Goal: Task Accomplishment & Management: Use online tool/utility

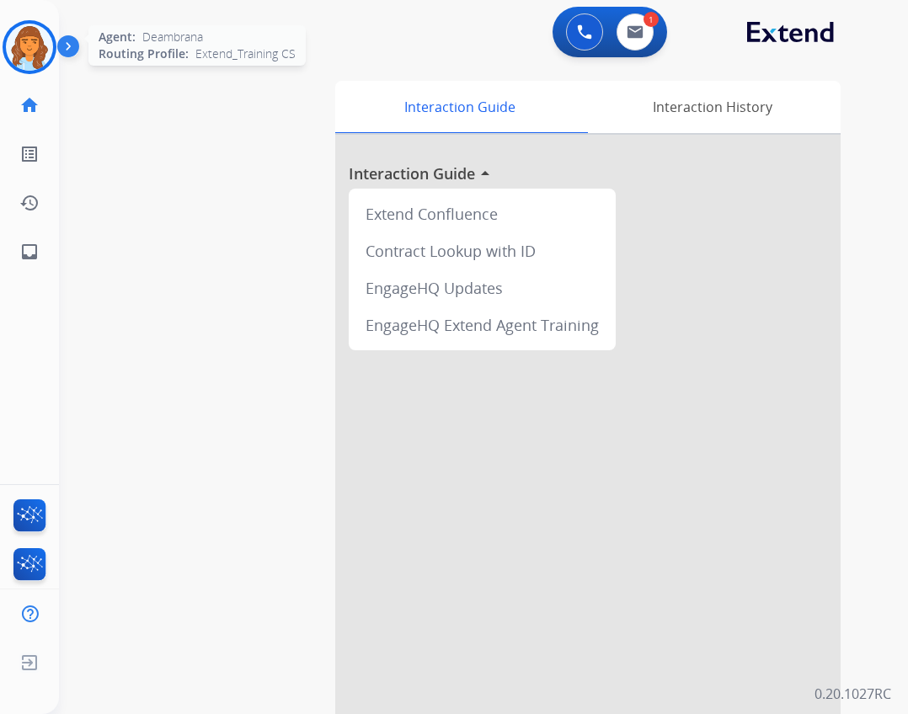
click at [47, 57] on img at bounding box center [29, 47] width 47 height 47
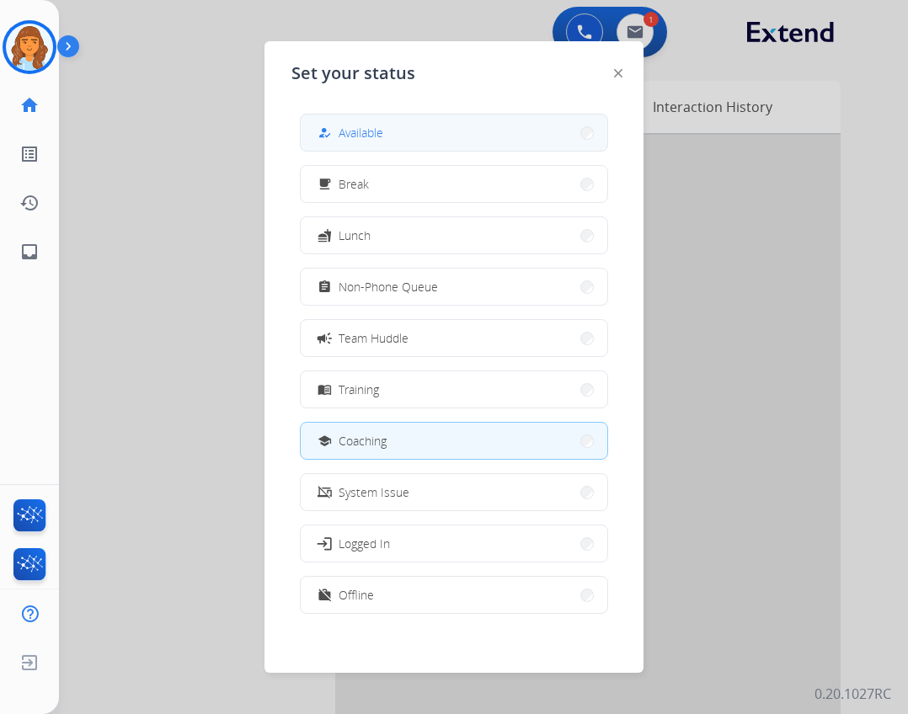
click at [390, 129] on button "how_to_reg Available" at bounding box center [454, 133] width 307 height 36
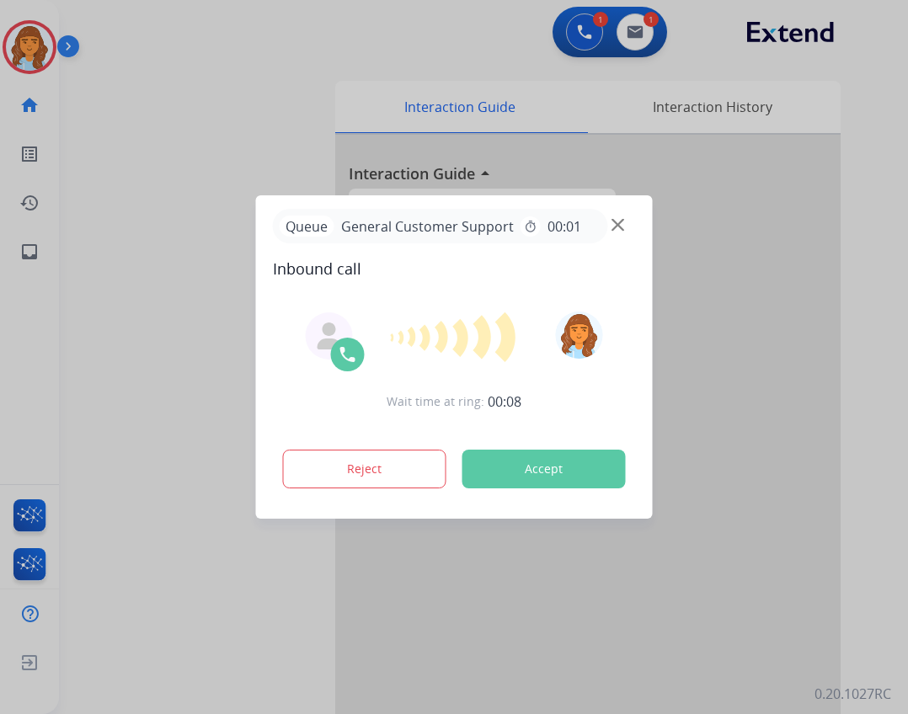
drag, startPoint x: 345, startPoint y: 312, endPoint x: 333, endPoint y: 296, distance: 19.2
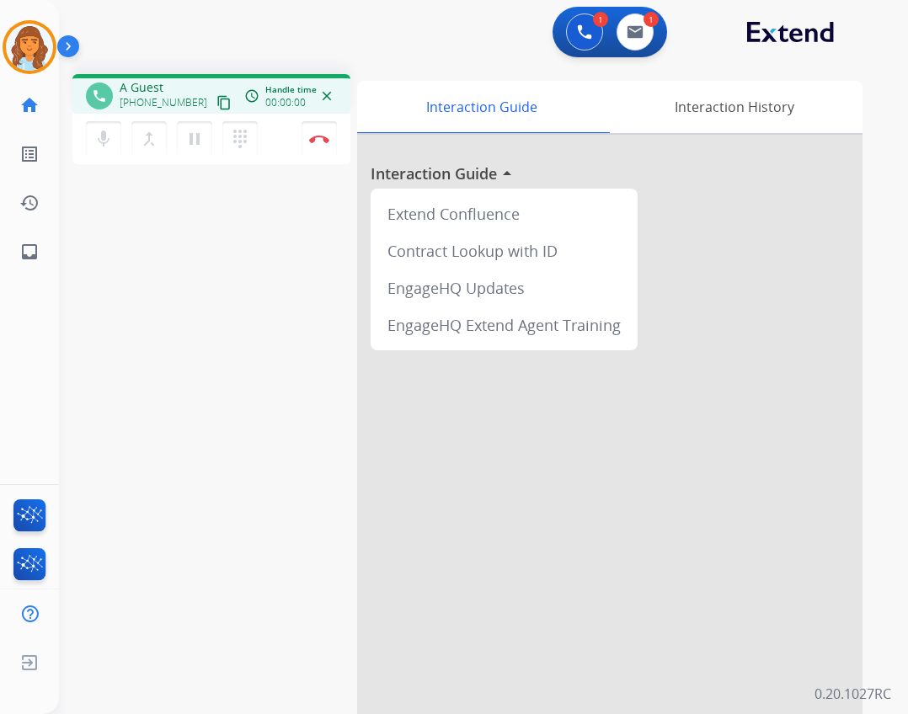
drag, startPoint x: 333, startPoint y: 296, endPoint x: 232, endPoint y: 257, distance: 109.3
click at [232, 257] on div "phone A Guest [PHONE_NUMBER] content_copy access_time Call metrics Queue 00:10 …" at bounding box center [463, 412] width 808 height 702
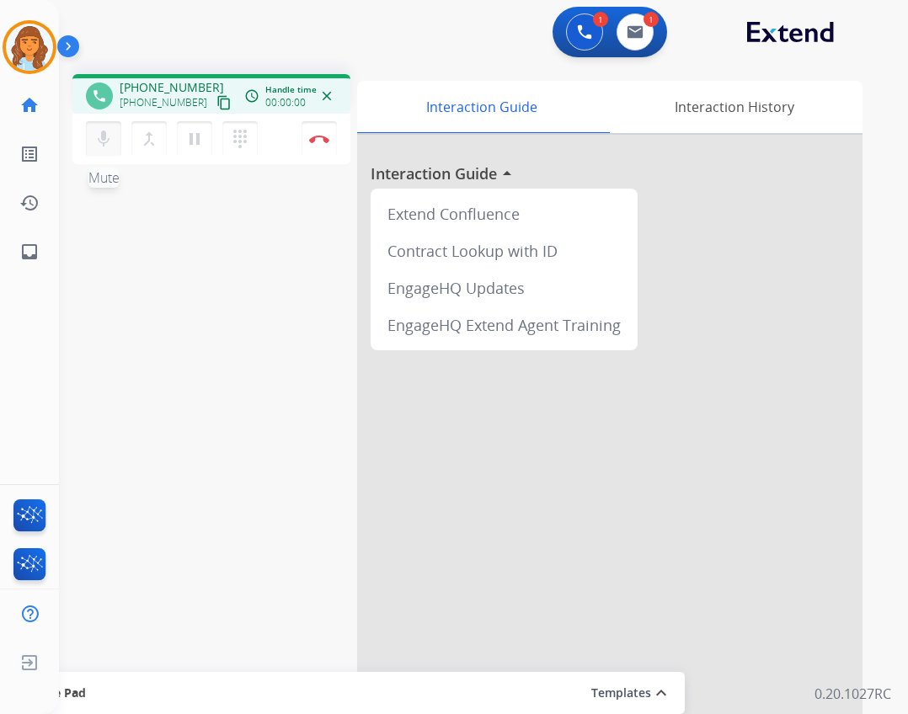
click at [109, 145] on mat-icon "mic" at bounding box center [103, 139] width 20 height 20
click at [8, 253] on ul "inbox Emails Emails" at bounding box center [29, 251] width 59 height 49
click at [21, 251] on mat-icon "inbox" at bounding box center [29, 252] width 20 height 20
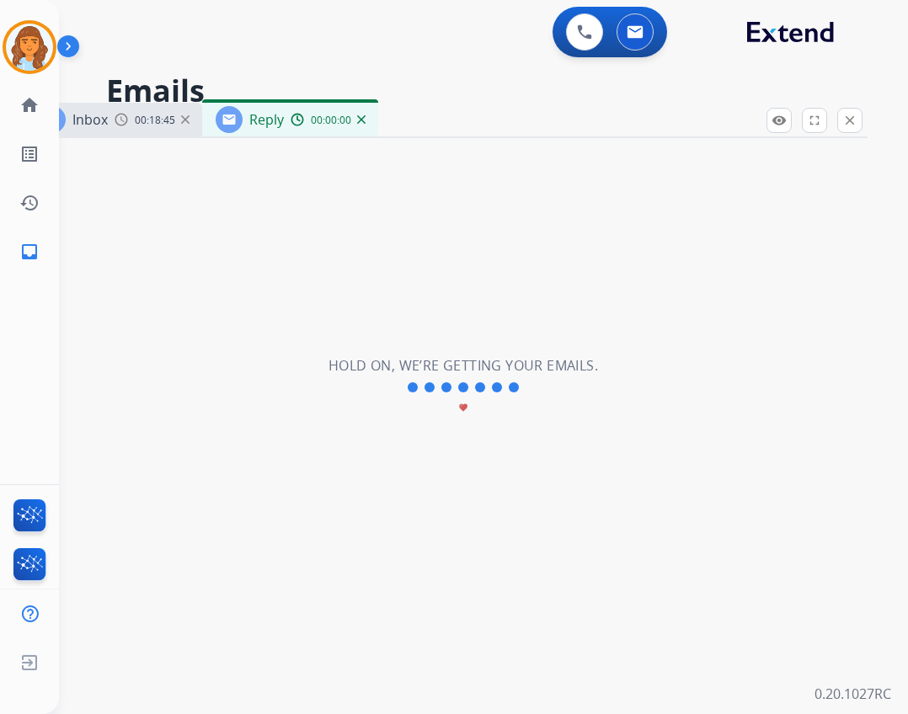
select select "**********"
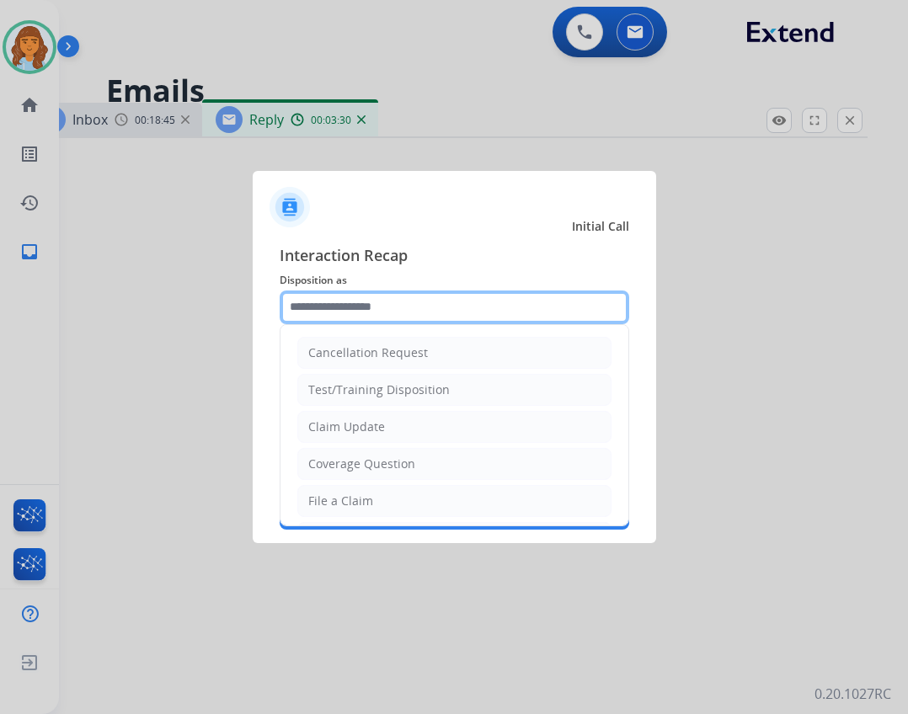
click at [393, 295] on input "text" at bounding box center [454, 308] width 349 height 34
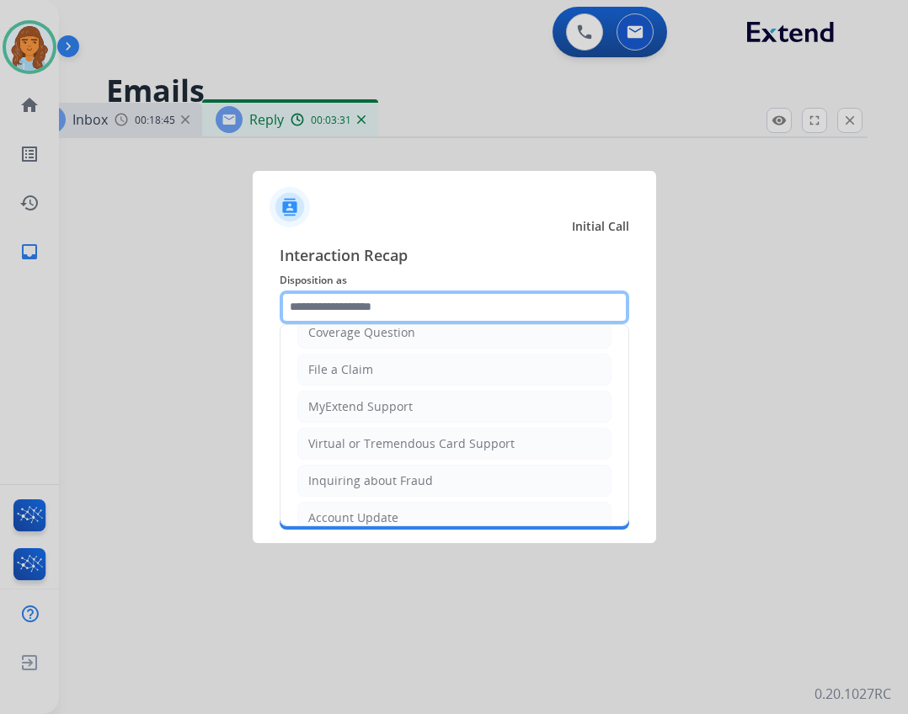
scroll to position [253, 0]
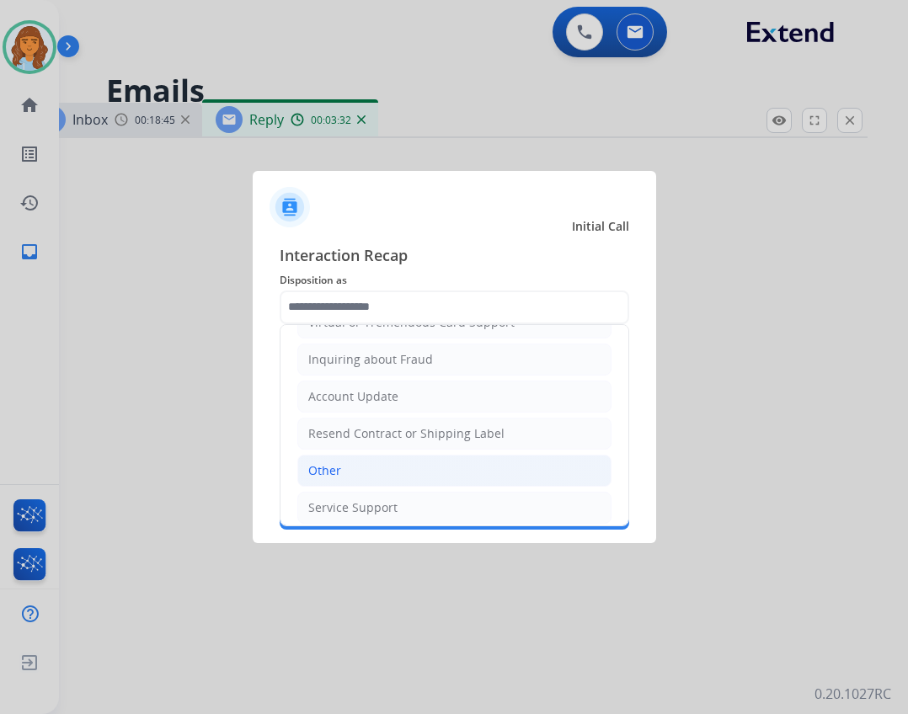
click at [358, 478] on li "Other" at bounding box center [454, 471] width 314 height 32
type input "*****"
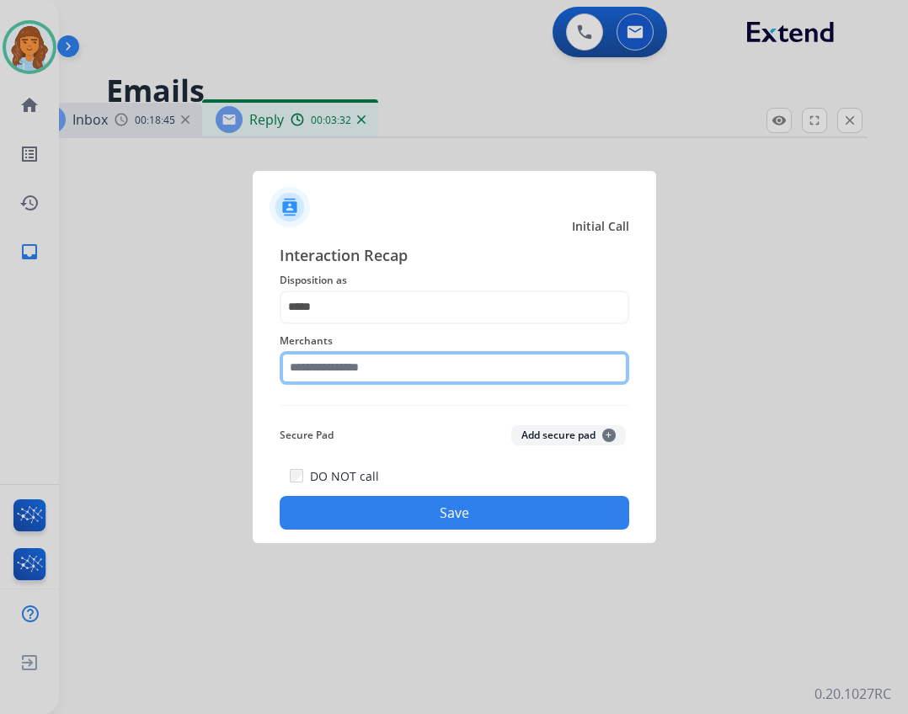
click at [371, 377] on input "text" at bounding box center [454, 368] width 349 height 34
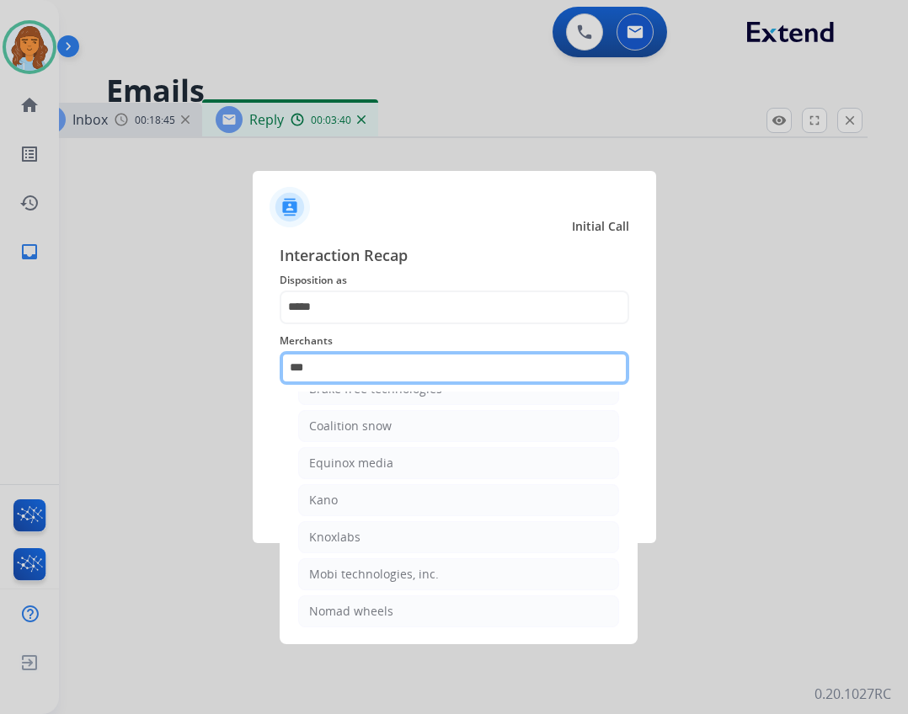
scroll to position [0, 0]
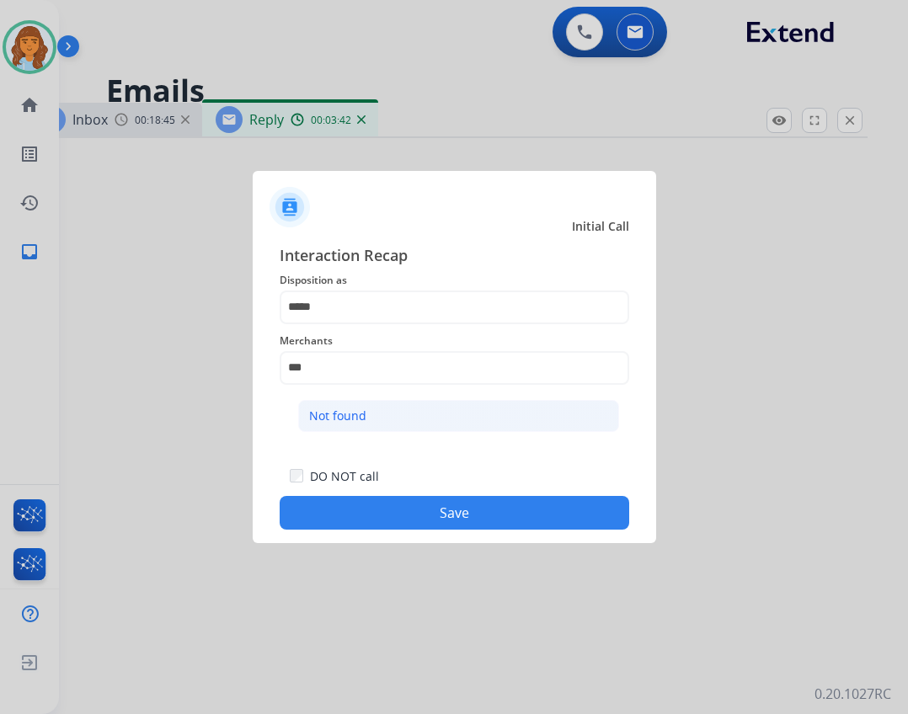
click at [490, 424] on li "Not found" at bounding box center [458, 416] width 321 height 32
type input "*********"
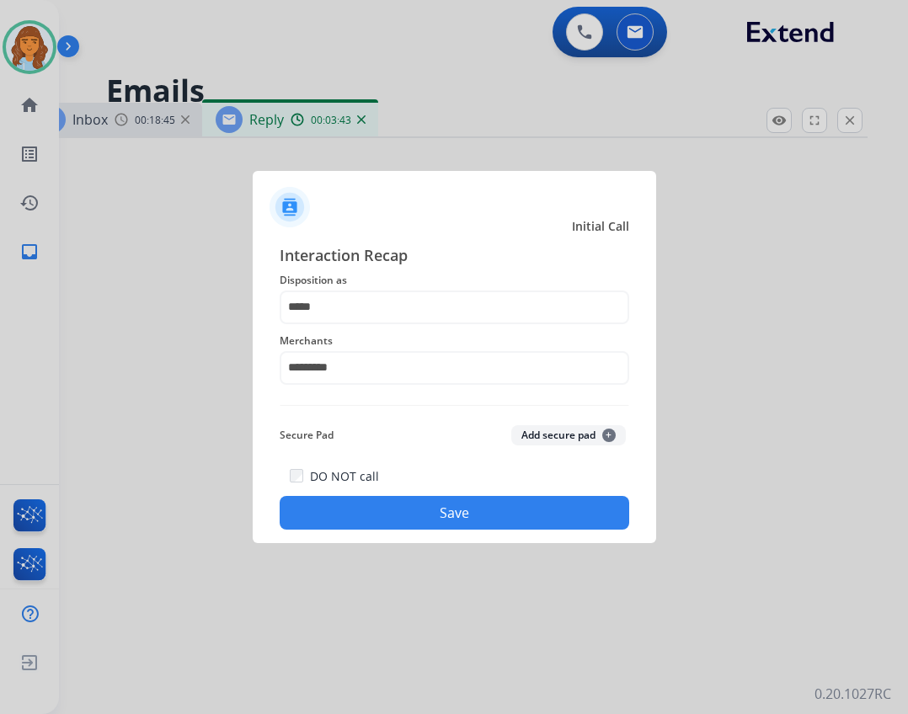
click at [510, 501] on button "Save" at bounding box center [454, 513] width 349 height 34
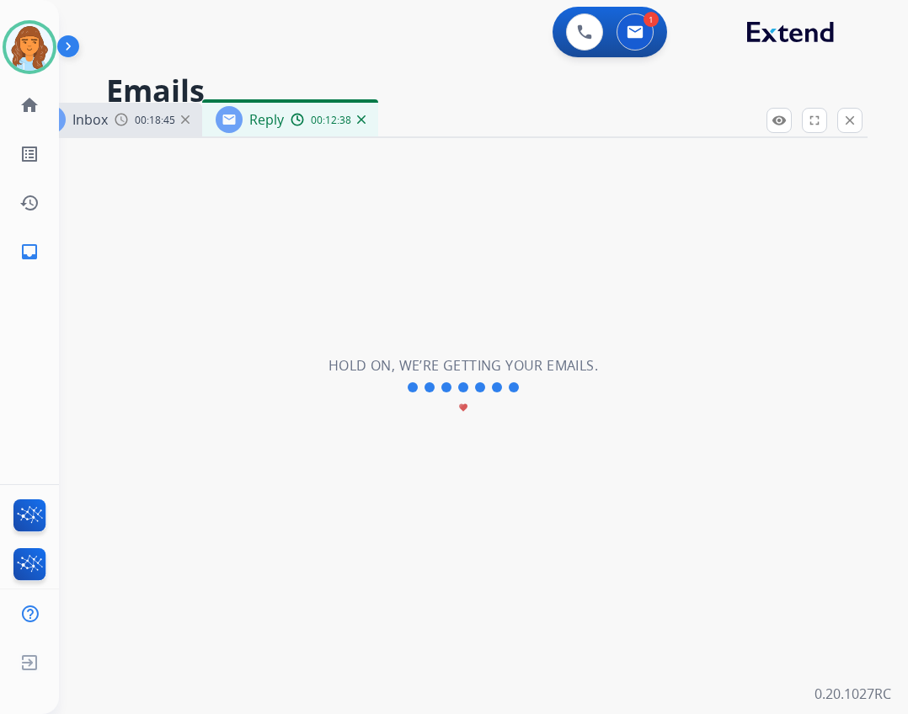
click at [850, 114] on mat-icon "close" at bounding box center [849, 120] width 15 height 15
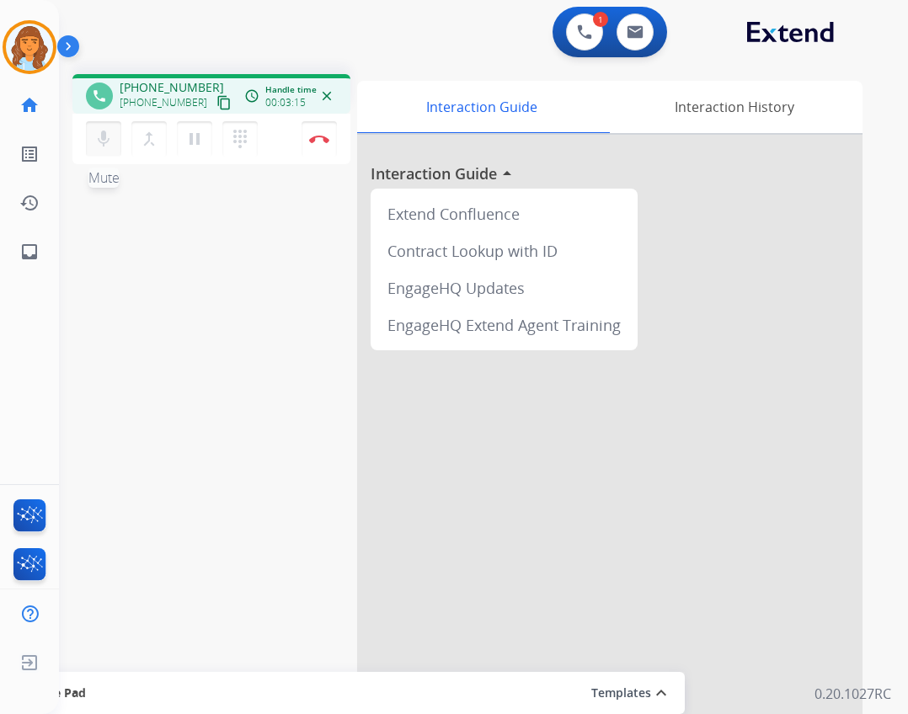
click at [101, 126] on button "mic Mute" at bounding box center [103, 138] width 35 height 35
click at [98, 147] on mat-icon "mic_off" at bounding box center [103, 139] width 20 height 20
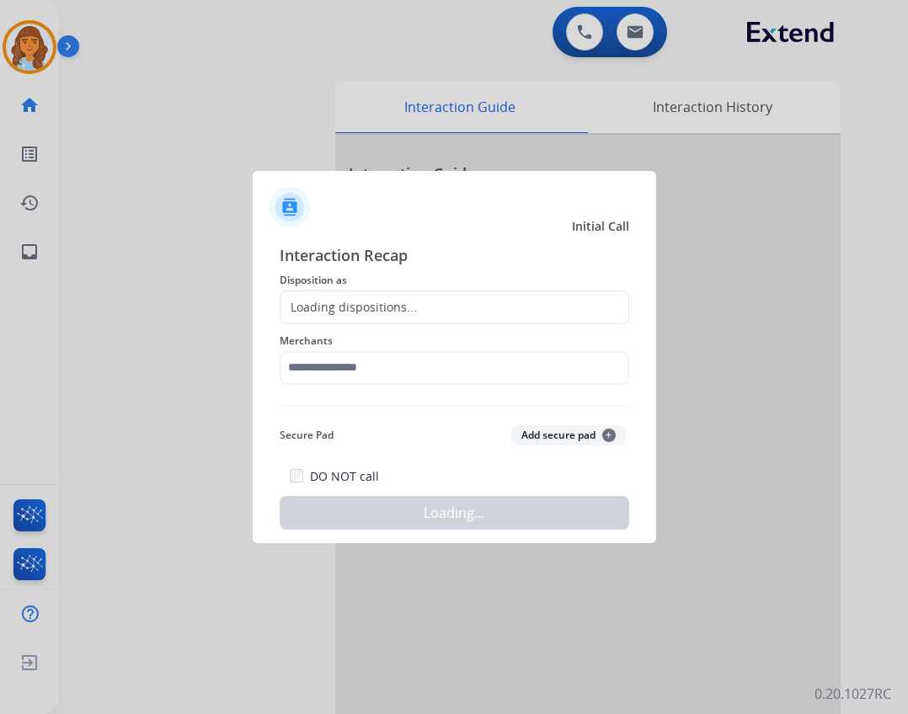
click at [318, 143] on div at bounding box center [454, 357] width 908 height 714
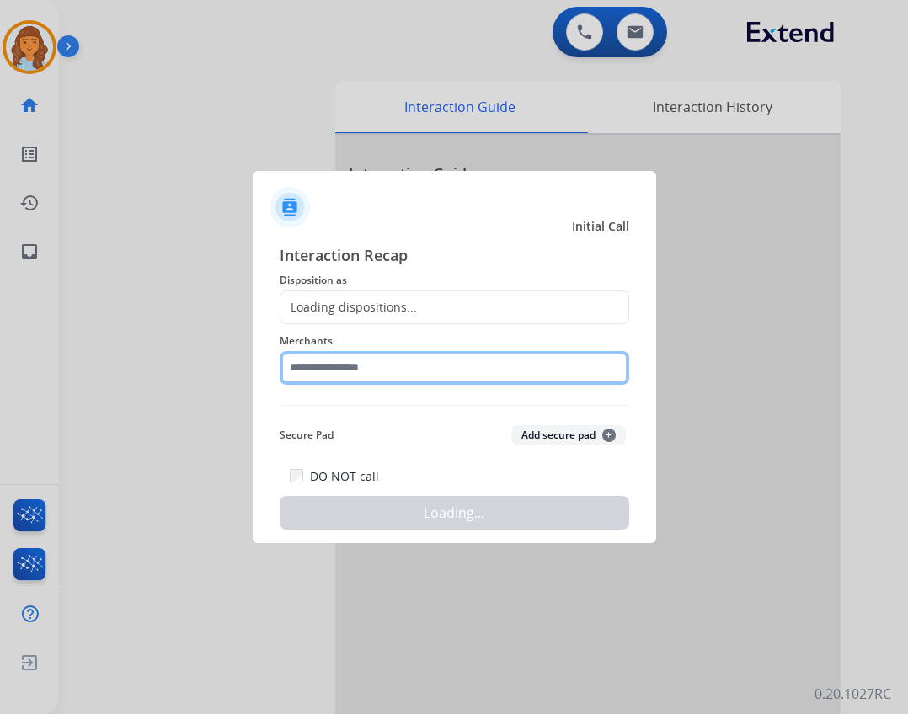
click at [324, 358] on input "text" at bounding box center [454, 368] width 349 height 34
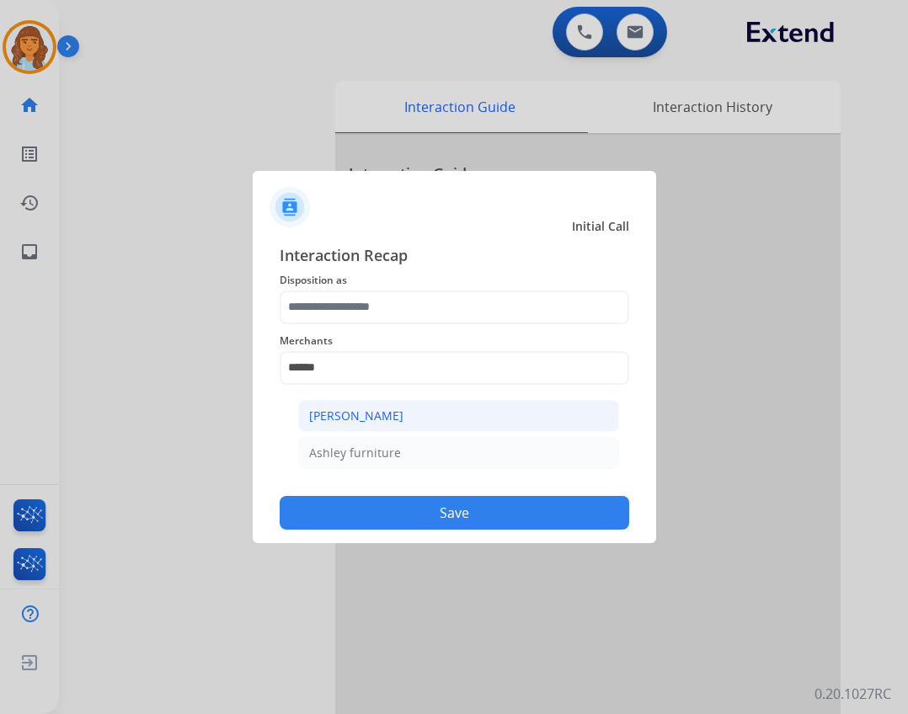
click at [332, 423] on div "[PERSON_NAME]" at bounding box center [356, 416] width 94 height 17
type input "**********"
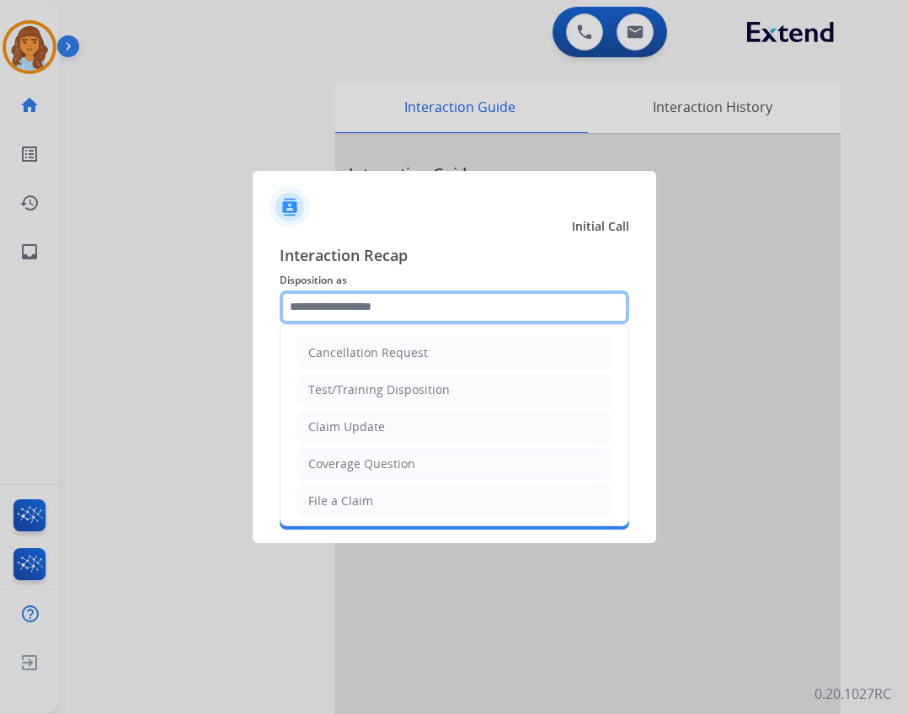
click at [368, 316] on input "text" at bounding box center [454, 308] width 349 height 34
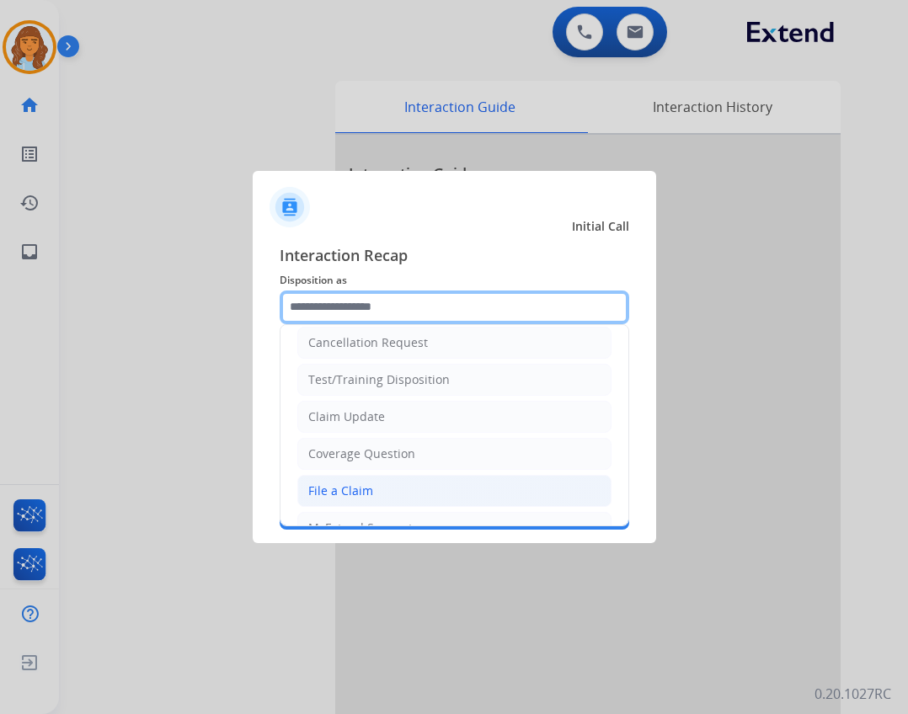
scroll to position [263, 0]
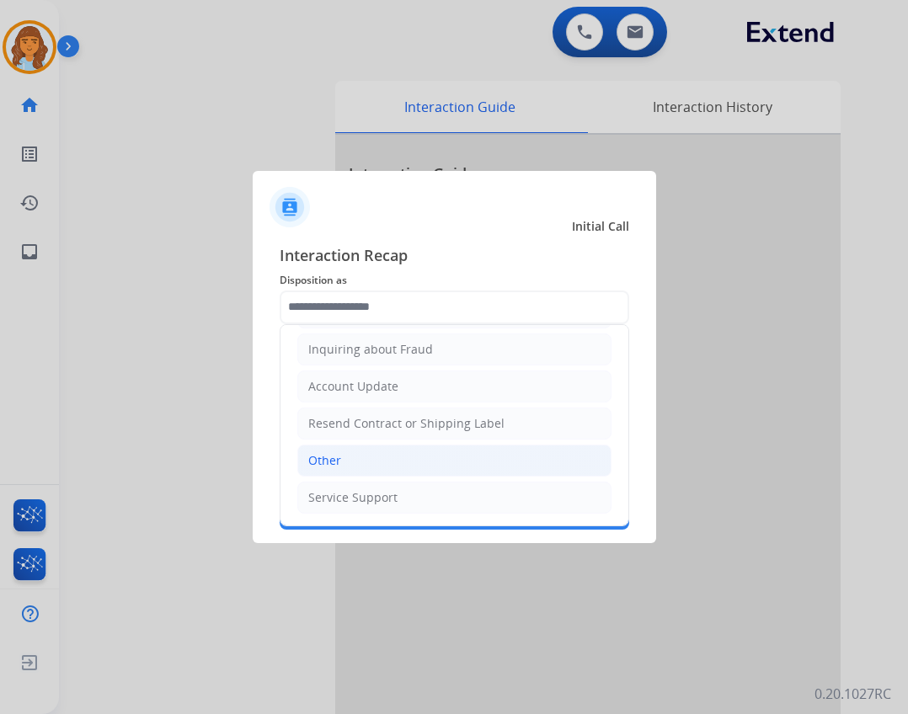
click at [418, 471] on li "Other" at bounding box center [454, 461] width 314 height 32
type input "*****"
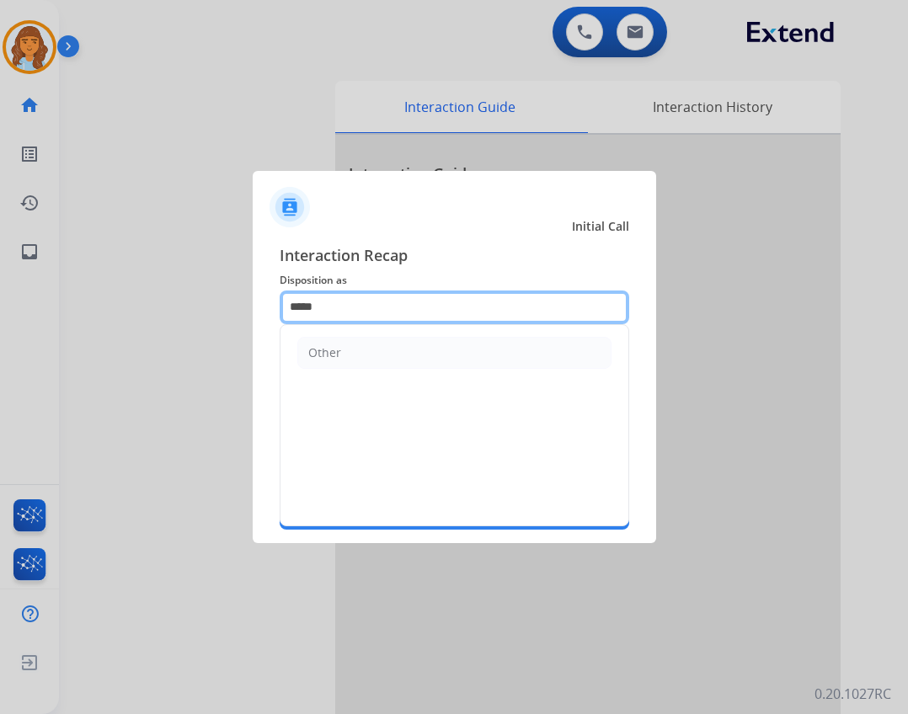
drag, startPoint x: 364, startPoint y: 312, endPoint x: 246, endPoint y: 311, distance: 117.9
click at [0, 310] on app-contact-recap-modal "**********" at bounding box center [0, 357] width 0 height 714
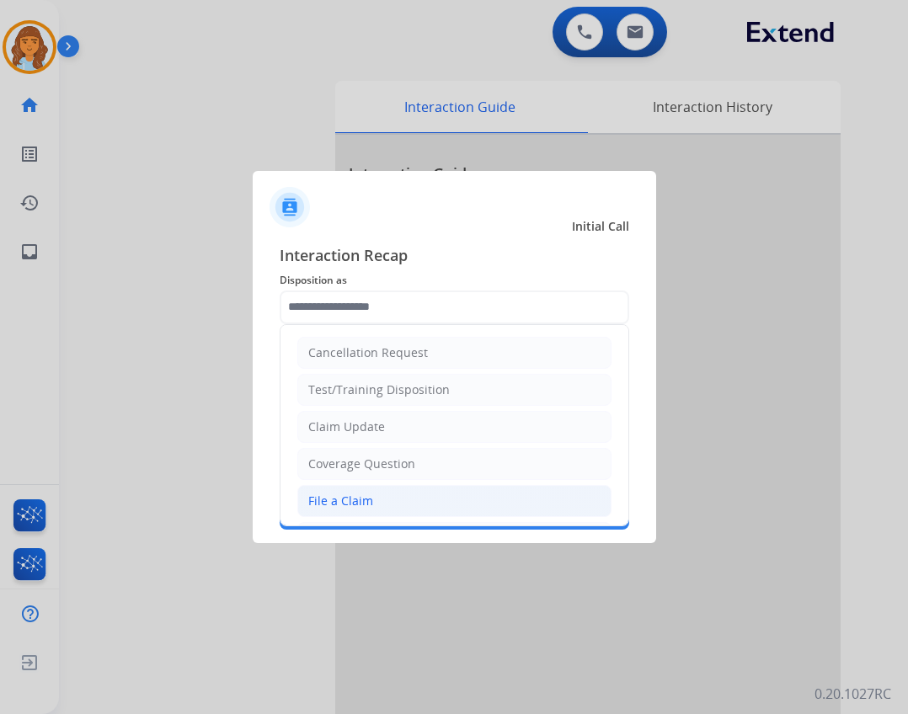
click at [397, 493] on li "File a Claim" at bounding box center [454, 501] width 314 height 32
type input "**********"
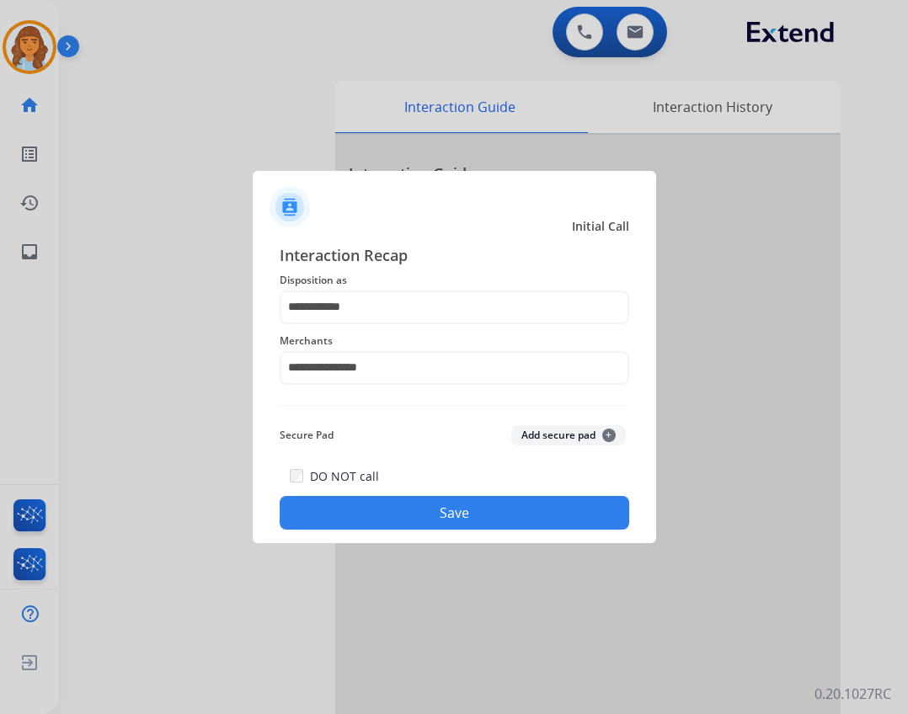
click at [395, 501] on button "Save" at bounding box center [454, 513] width 349 height 34
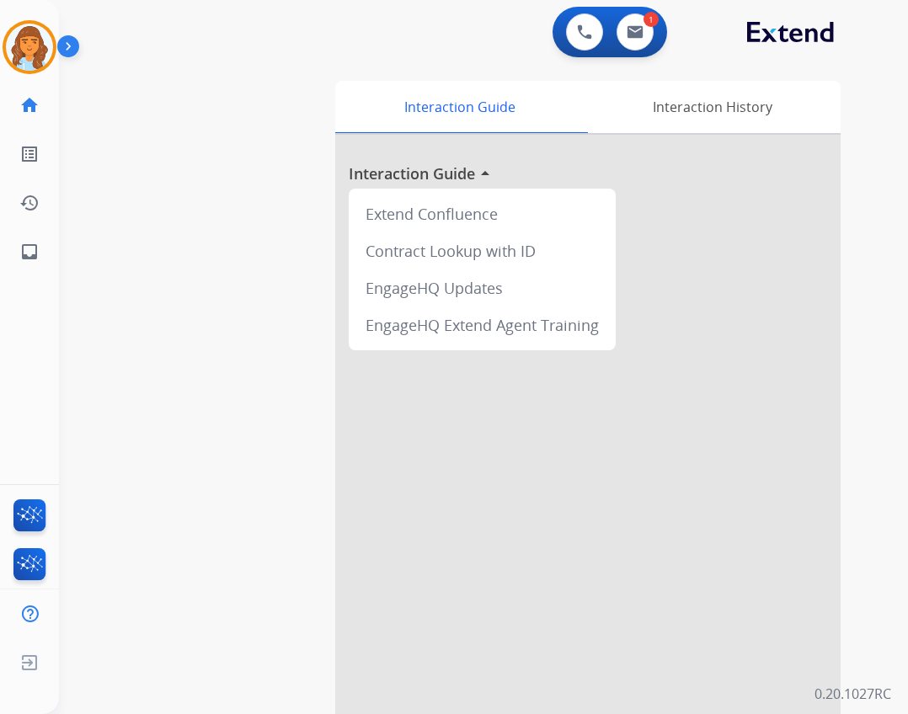
click at [30, 74] on div "Deambrana AfterCallWork Edit Avatar Agent: Deambrana Routing Profile: Extend_Tr…" at bounding box center [29, 138] width 59 height 276
click at [33, 37] on img at bounding box center [29, 47] width 47 height 47
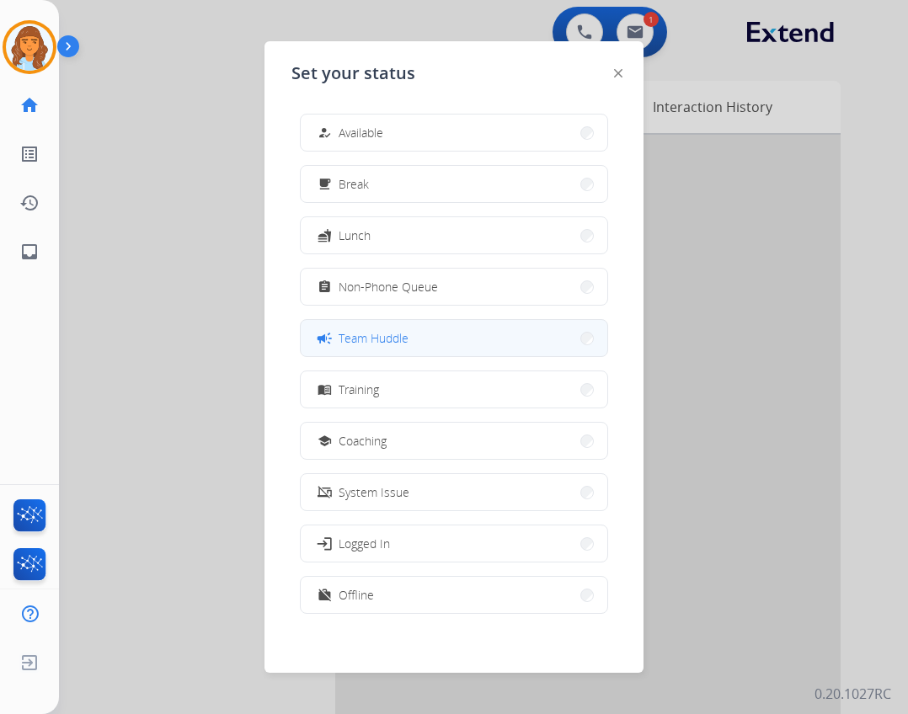
click at [433, 335] on button "campaign Team Huddle" at bounding box center [454, 338] width 307 height 36
